Goal: Information Seeking & Learning: Learn about a topic

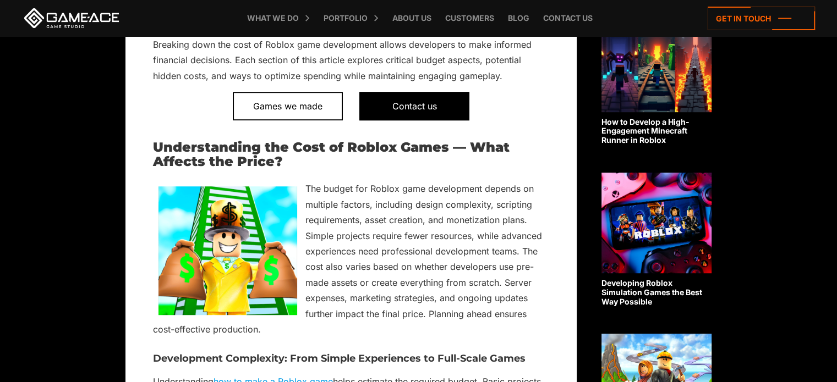
scroll to position [733, 0]
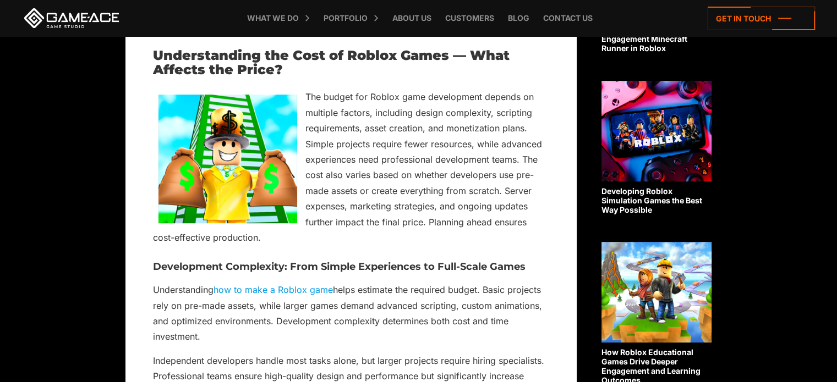
click at [185, 61] on h2 "Understanding the Cost of Roblox Games — What Affects the Price?" at bounding box center [351, 62] width 396 height 29
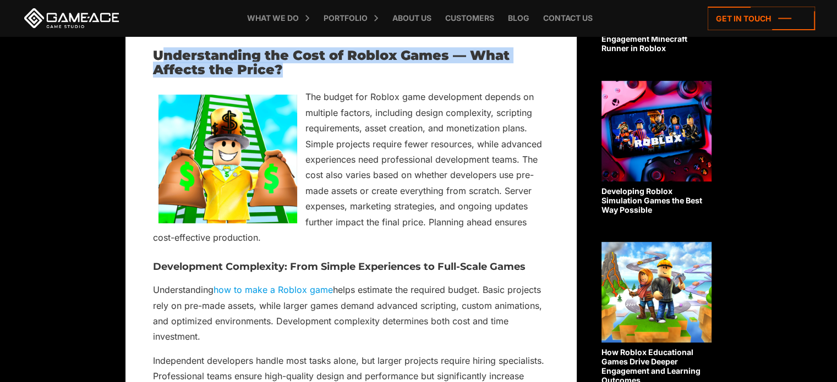
click at [185, 61] on h2 "Understanding the Cost of Roblox Games — What Affects the Price?" at bounding box center [351, 62] width 396 height 29
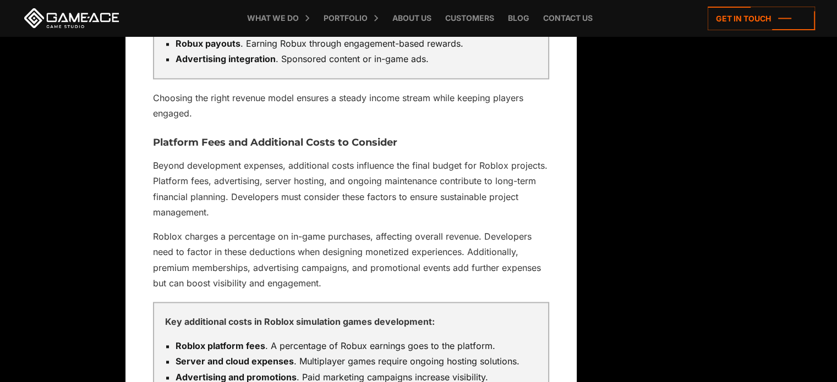
scroll to position [1650, 0]
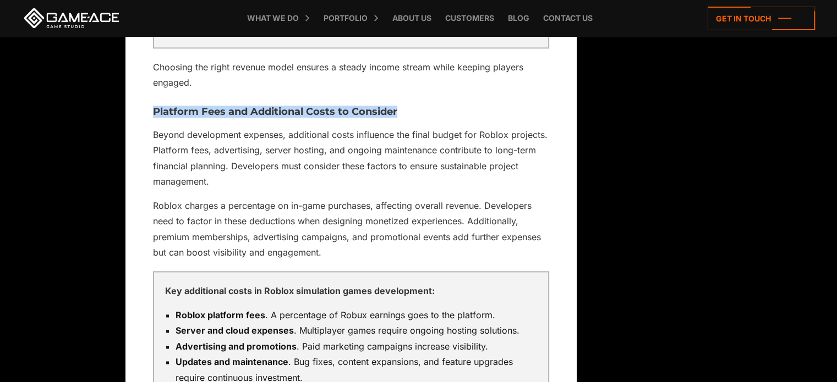
drag, startPoint x: 396, startPoint y: 108, endPoint x: 124, endPoint y: 111, distance: 272.3
copy h3 "Platform Fees and Additional Costs to Consider"
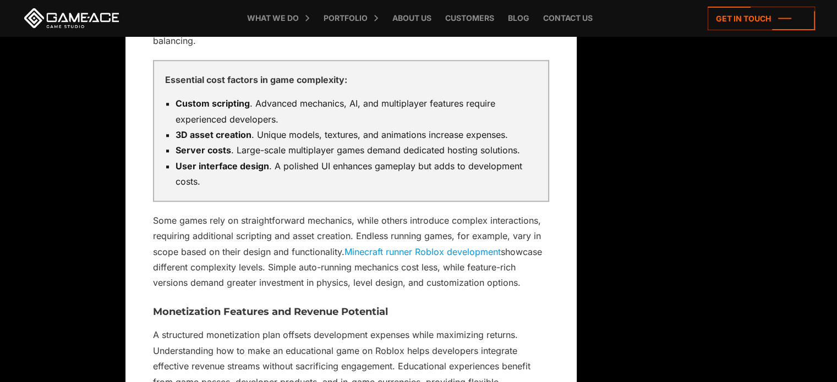
scroll to position [733, 0]
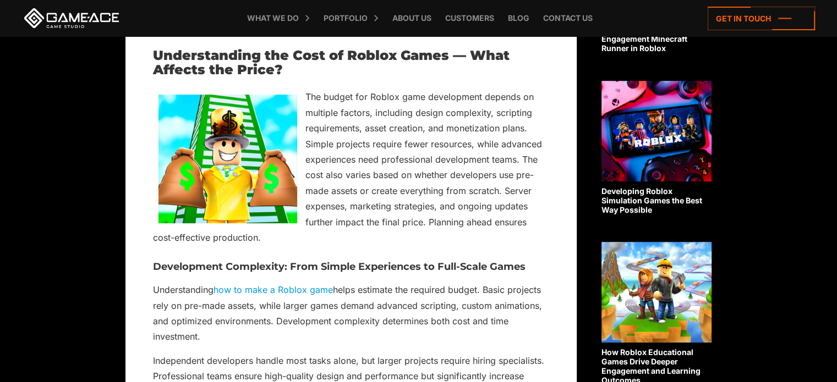
click at [363, 63] on h2 "Understanding the Cost of Roblox Games — What Affects the Price?" at bounding box center [351, 62] width 396 height 29
click at [231, 58] on h2 "Understanding the Cost of Roblox Games — What Affects the Price?" at bounding box center [351, 62] width 396 height 29
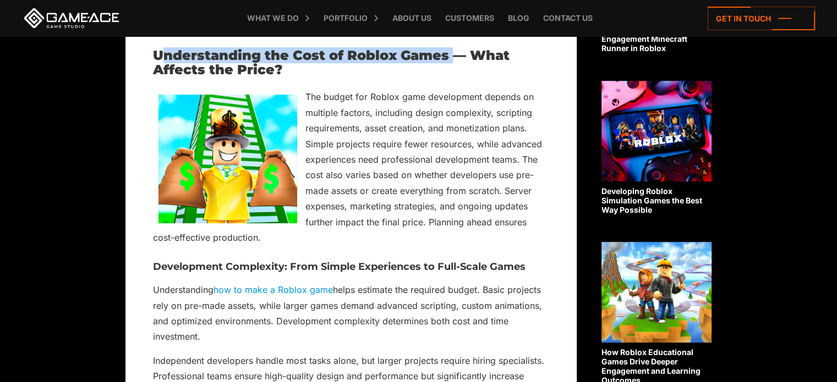
click at [406, 56] on h2 "Understanding the Cost of Roblox Games — What Affects the Price?" at bounding box center [351, 62] width 396 height 29
click at [322, 59] on h2 "Understanding the Cost of Roblox Games — What Affects the Price?" at bounding box center [351, 62] width 396 height 29
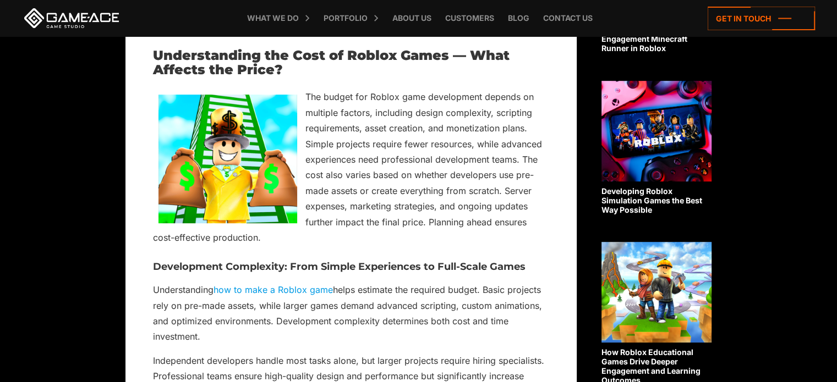
drag, startPoint x: 348, startPoint y: 54, endPoint x: 453, endPoint y: 65, distance: 106.2
click at [453, 65] on h2 "Understanding the Cost of Roblox Games — What Affects the Price?" at bounding box center [351, 62] width 396 height 29
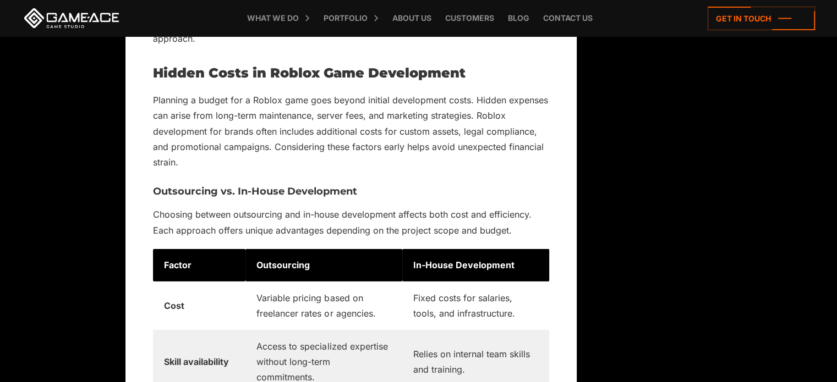
scroll to position [3483, 0]
